Goal: Task Accomplishment & Management: Complete application form

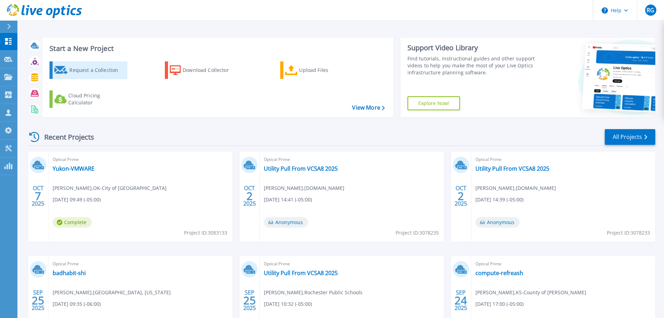
click at [107, 70] on div "Request a Collection" at bounding box center [97, 70] width 56 height 14
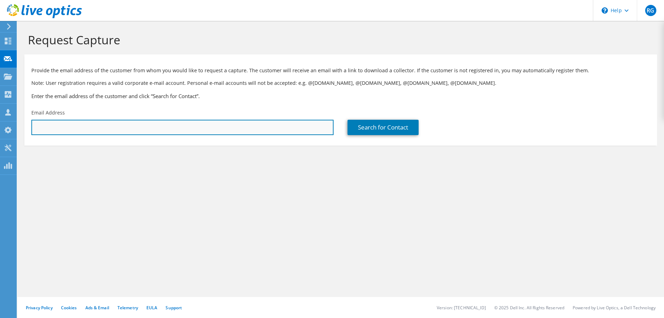
click at [74, 127] on input "text" at bounding box center [182, 127] width 302 height 15
paste input "techdir@sikestonr6.org"
type input "techdir@sikestonr6.org"
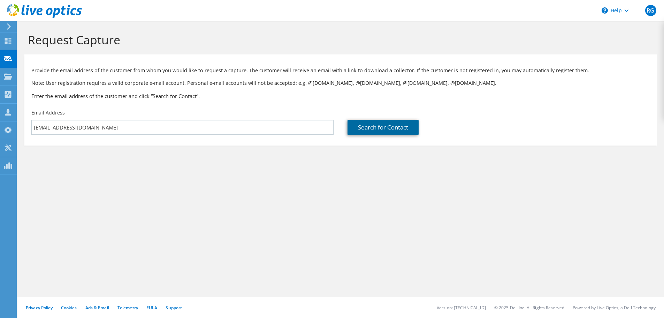
click at [389, 127] on link "Search for Contact" at bounding box center [382, 127] width 71 height 15
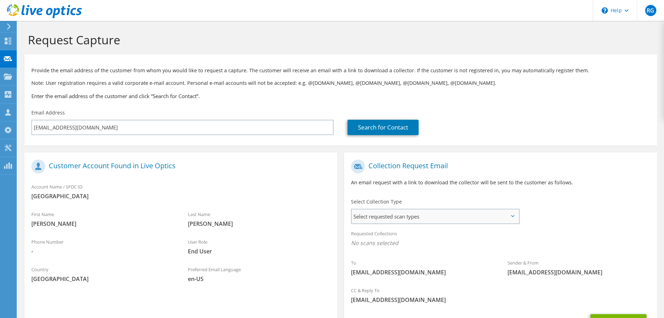
click at [511, 214] on span "Select requested scan types" at bounding box center [435, 216] width 167 height 14
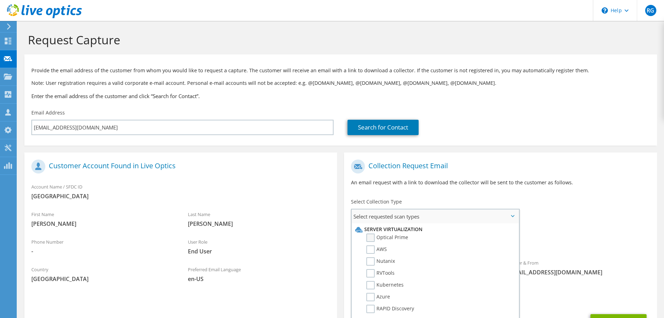
click at [397, 235] on label "Optical Prime" at bounding box center [387, 237] width 42 height 8
click at [0, 0] on input "Optical Prime" at bounding box center [0, 0] width 0 height 0
click at [551, 226] on div "Requested Collections No scans selected Optical Prime" at bounding box center [500, 240] width 313 height 28
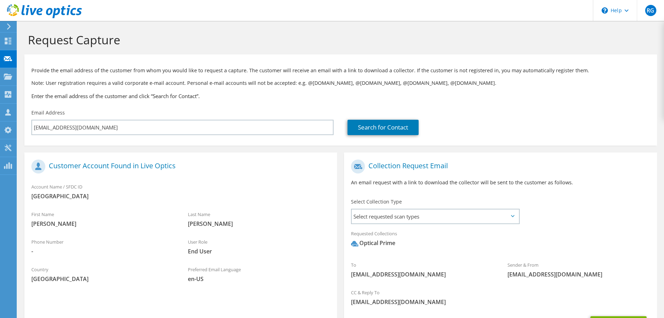
scroll to position [66, 0]
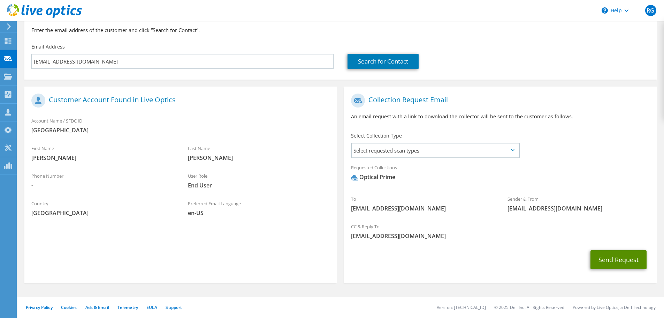
click at [615, 260] on button "Send Request" at bounding box center [618, 259] width 56 height 19
